Goal: Navigation & Orientation: Understand site structure

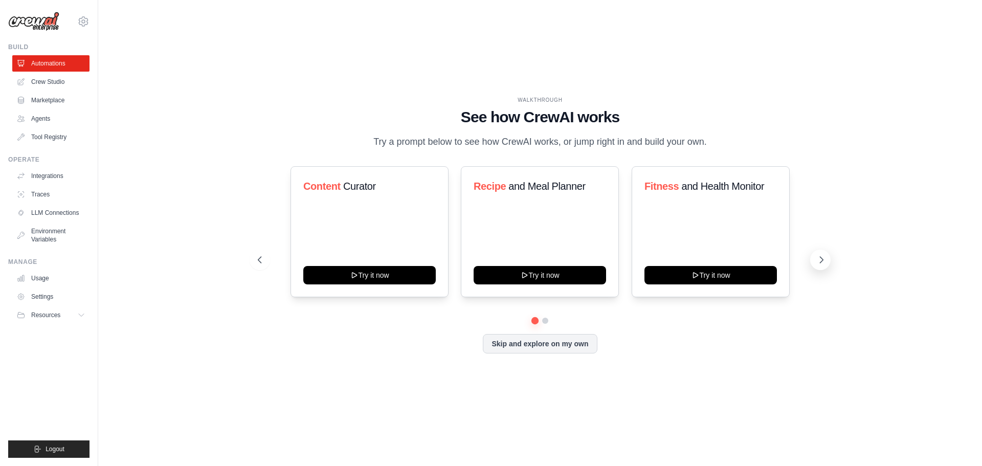
click at [821, 259] on icon at bounding box center [822, 260] width 10 height 10
click at [39, 124] on link "Agents" at bounding box center [51, 119] width 77 height 16
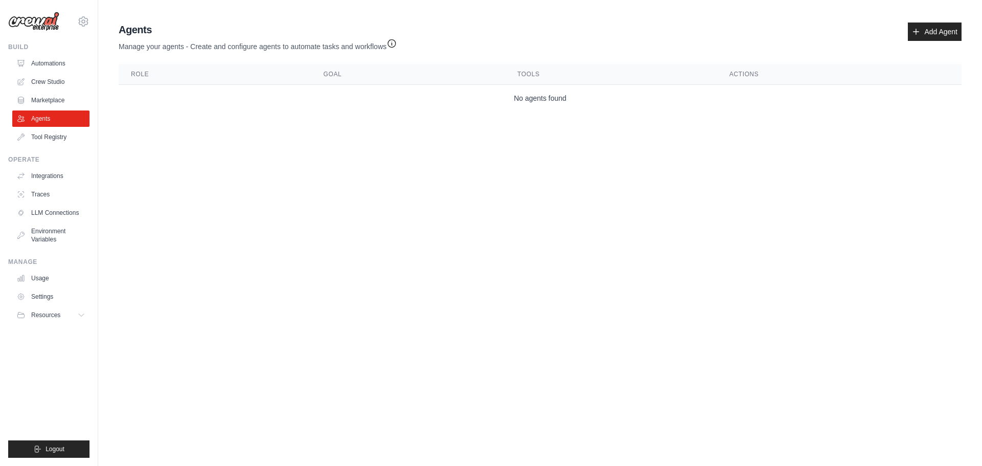
click at [393, 41] on icon "button" at bounding box center [392, 43] width 10 height 10
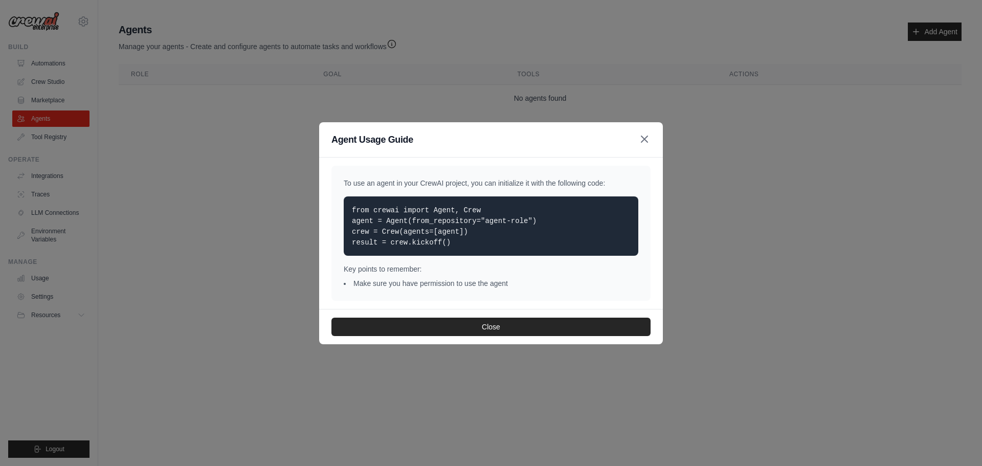
click at [647, 136] on icon "button" at bounding box center [645, 139] width 12 height 12
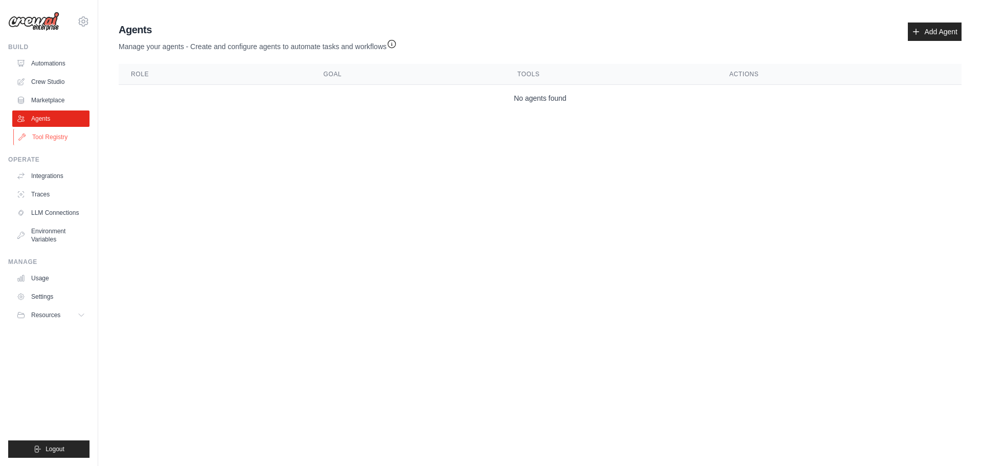
click at [48, 140] on link "Tool Registry" at bounding box center [51, 137] width 77 height 16
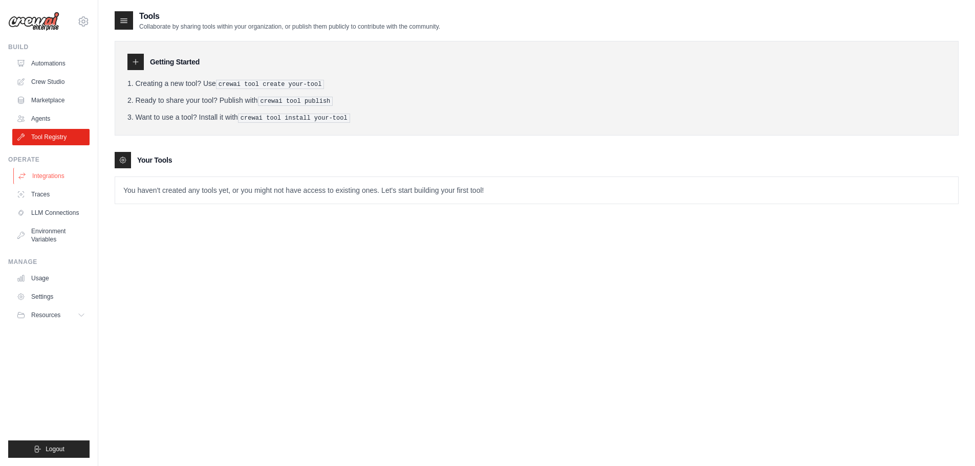
click at [38, 176] on link "Integrations" at bounding box center [51, 176] width 77 height 16
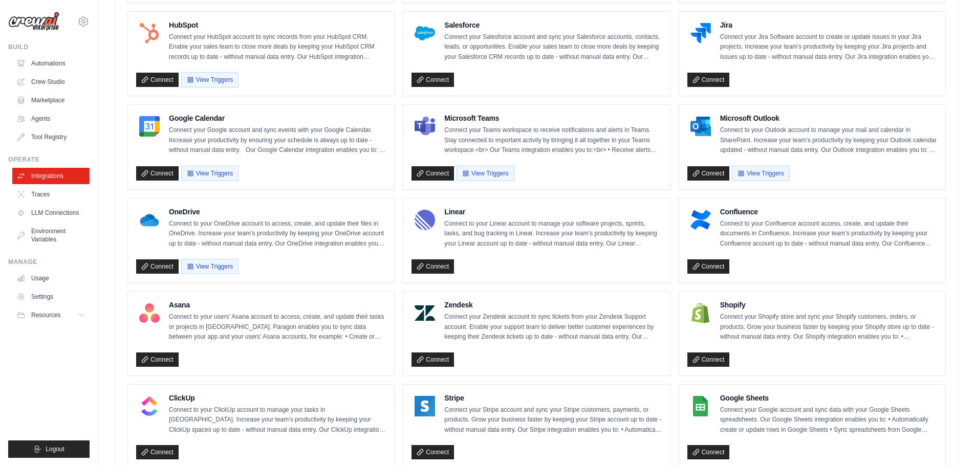
scroll to position [392, 0]
click at [47, 193] on link "Traces" at bounding box center [51, 194] width 77 height 16
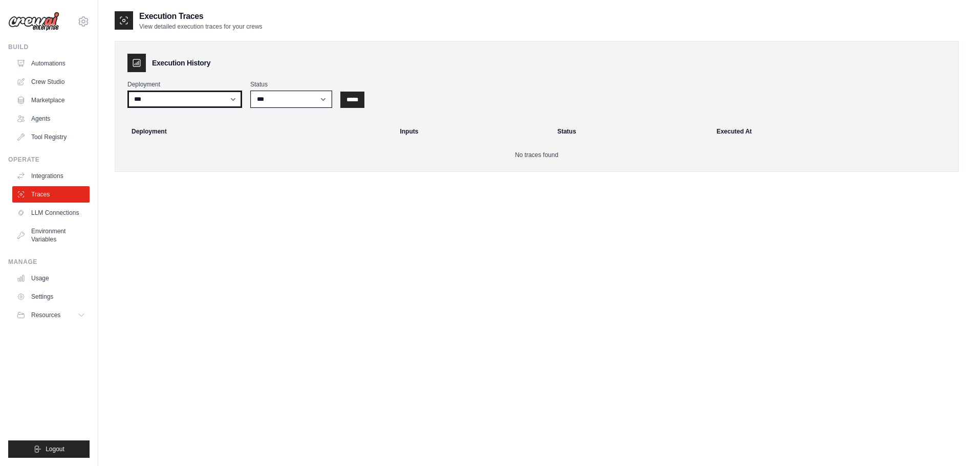
click at [237, 97] on select "***" at bounding box center [184, 99] width 115 height 17
drag, startPoint x: 315, startPoint y: 142, endPoint x: 316, endPoint y: 127, distance: 14.4
click at [315, 140] on th "Deployment" at bounding box center [256, 131] width 274 height 23
click at [325, 98] on select "*** ********* ******* *****" at bounding box center [291, 99] width 82 height 17
drag, startPoint x: 323, startPoint y: 68, endPoint x: 142, endPoint y: 185, distance: 215.5
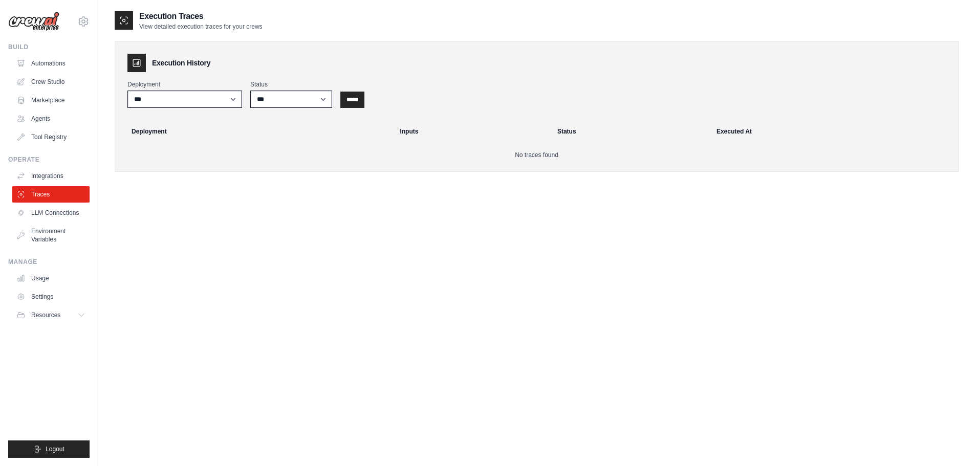
click at [323, 68] on div "Execution History" at bounding box center [536, 63] width 818 height 18
click at [58, 208] on link "LLM Connections" at bounding box center [51, 213] width 77 height 16
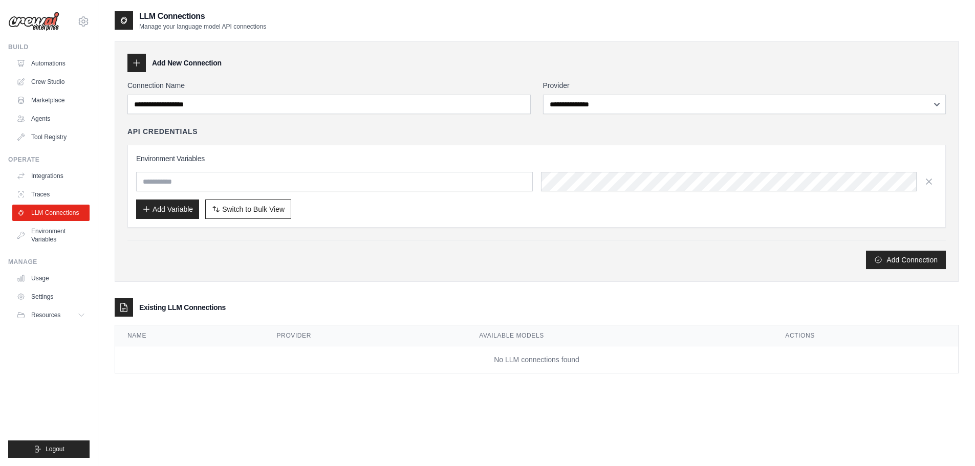
click at [48, 234] on link "Environment Variables" at bounding box center [50, 235] width 77 height 25
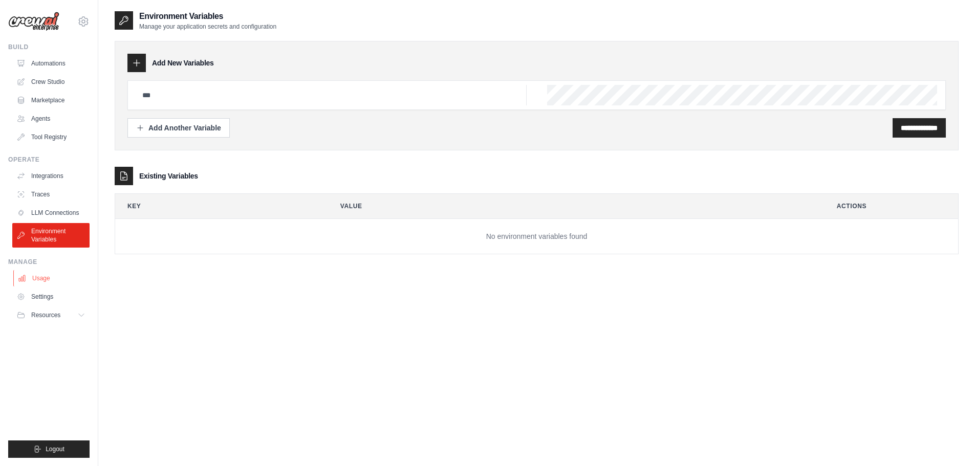
click at [36, 273] on link "Usage" at bounding box center [51, 278] width 77 height 16
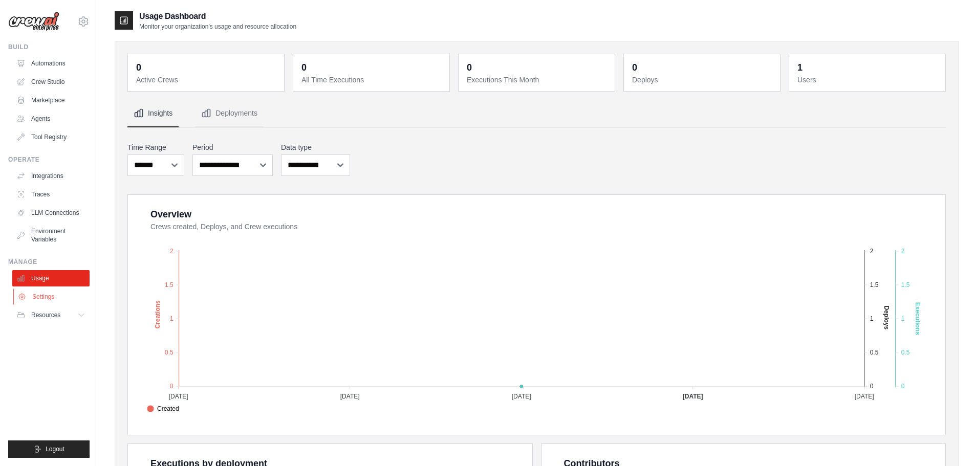
click at [40, 297] on link "Settings" at bounding box center [51, 297] width 77 height 16
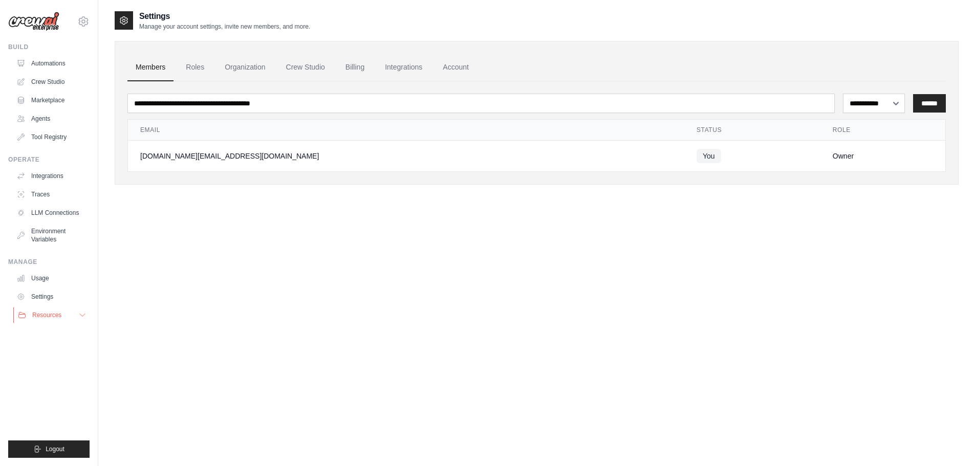
click at [43, 315] on span "Resources" at bounding box center [46, 315] width 29 height 8
click at [46, 334] on span "Documentation" at bounding box center [56, 332] width 41 height 8
click at [46, 333] on span "Documentation" at bounding box center [56, 332] width 41 height 8
